Goal: Task Accomplishment & Management: Manage account settings

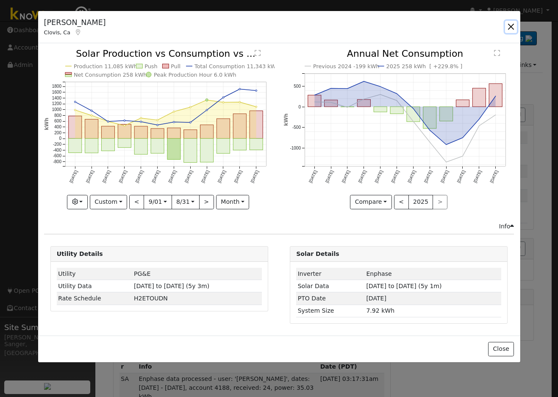
click at [513, 25] on button "button" at bounding box center [511, 27] width 12 height 12
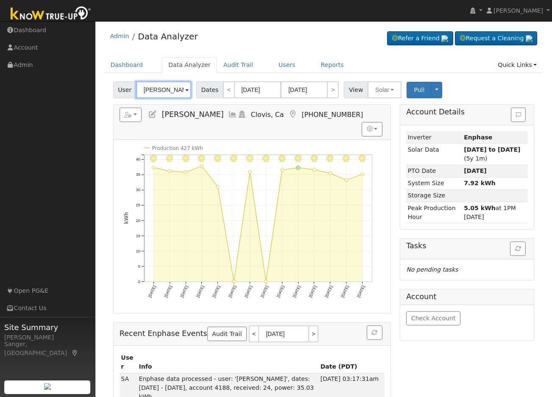
click at [153, 89] on input "[PERSON_NAME]" at bounding box center [163, 89] width 55 height 17
paste input "[PERSON_NAME]"
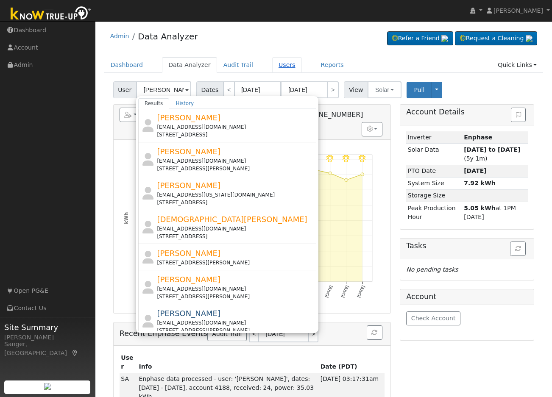
click at [272, 63] on link "Users" at bounding box center [287, 65] width 30 height 16
type input "Daniel Wright"
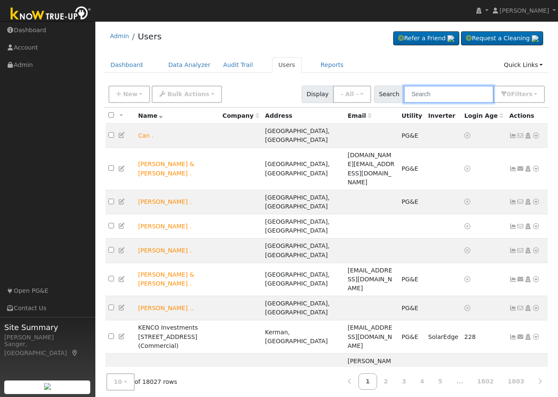
click at [436, 95] on input "text" at bounding box center [449, 94] width 90 height 17
paste input "[PERSON_NAME] and [PERSON_NAME]"
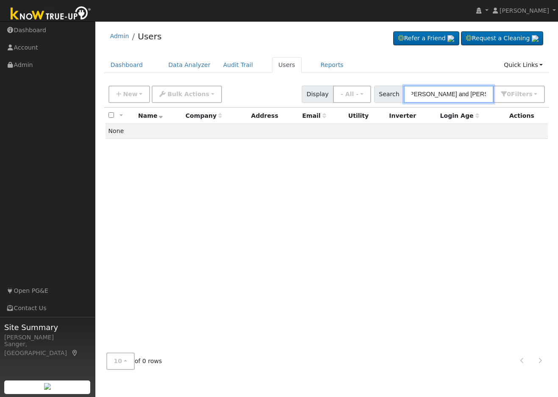
click at [459, 96] on input "[PERSON_NAME] and [PERSON_NAME]" at bounding box center [449, 94] width 90 height 17
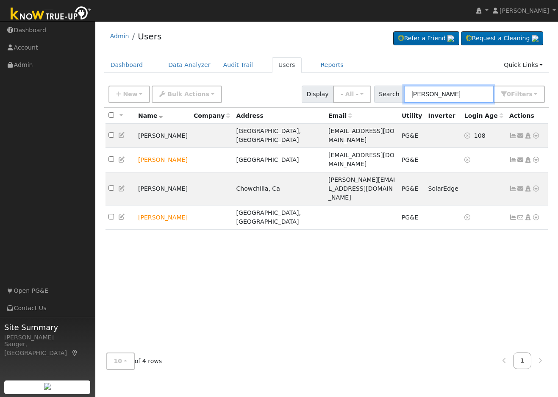
type input "[PERSON_NAME]"
click at [121, 186] on icon at bounding box center [122, 189] width 8 height 6
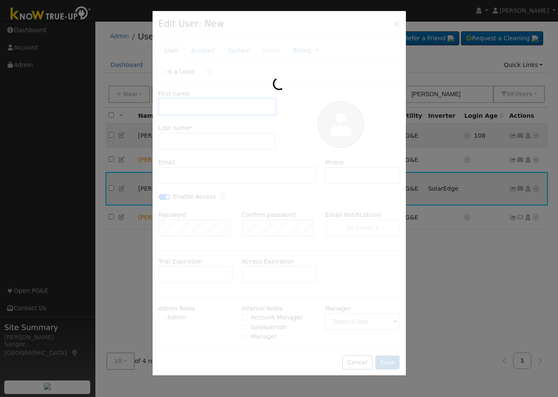
type input "[PERSON_NAME]"
type input "[PERSON_NAME][EMAIL_ADDRESS][DOMAIN_NAME]"
checkbox input "true"
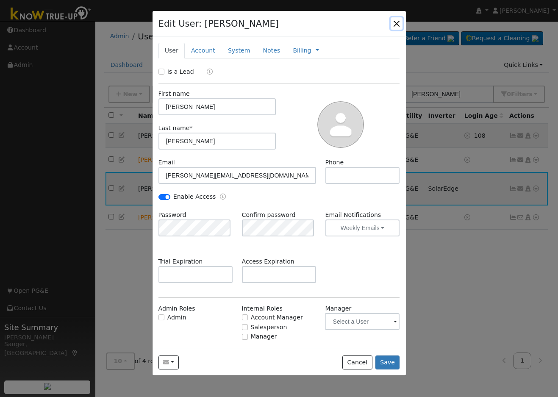
drag, startPoint x: 397, startPoint y: 22, endPoint x: 416, endPoint y: 67, distance: 48.0
click at [399, 25] on button "button" at bounding box center [397, 23] width 12 height 12
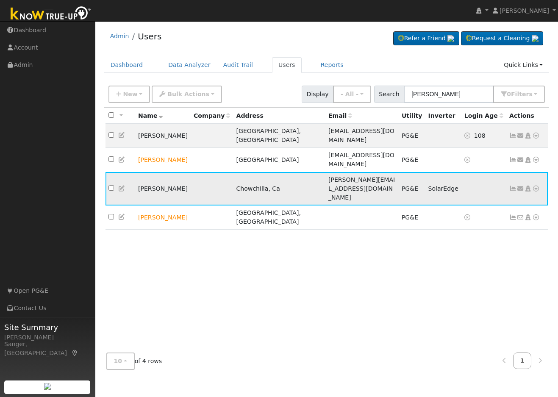
click at [513, 186] on icon at bounding box center [514, 189] width 8 height 6
